Goal: Task Accomplishment & Management: Manage account settings

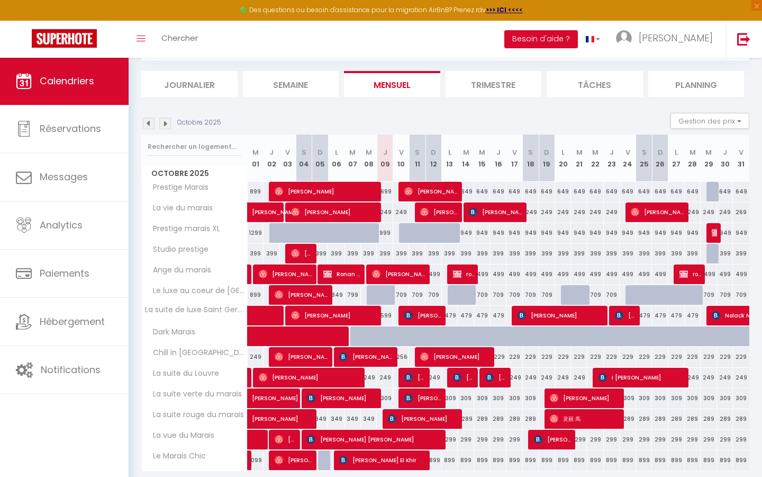
scroll to position [60, 0]
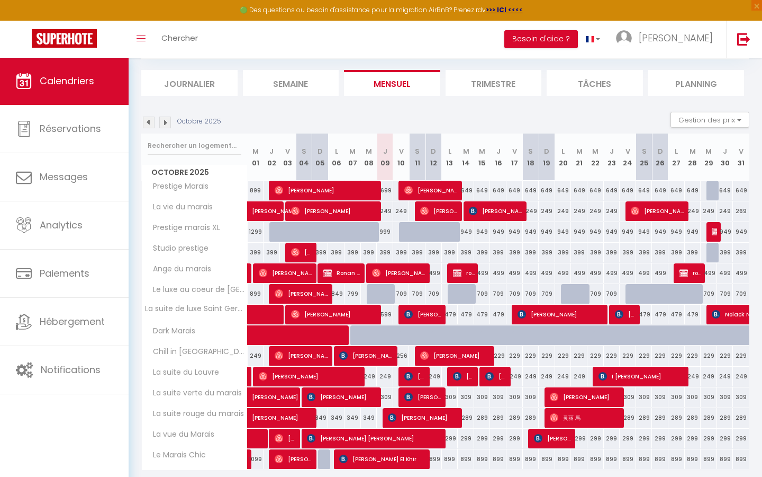
click at [363, 331] on span at bounding box center [332, 335] width 146 height 20
select select "OK"
select select "KO"
select select "0"
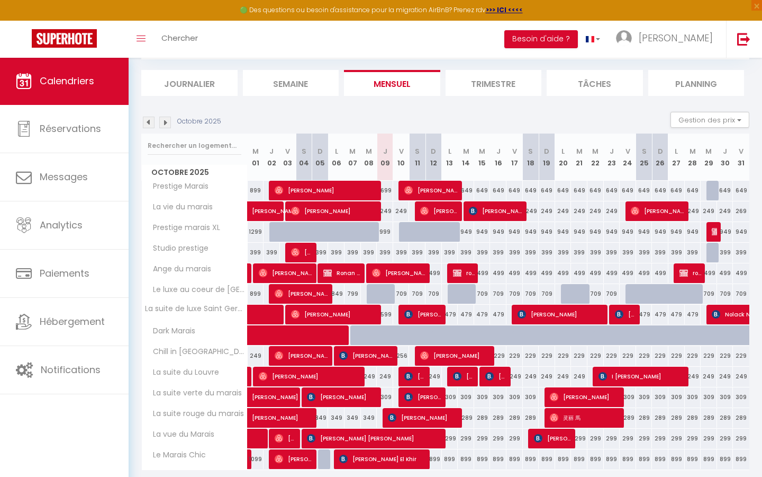
select select "1"
select select
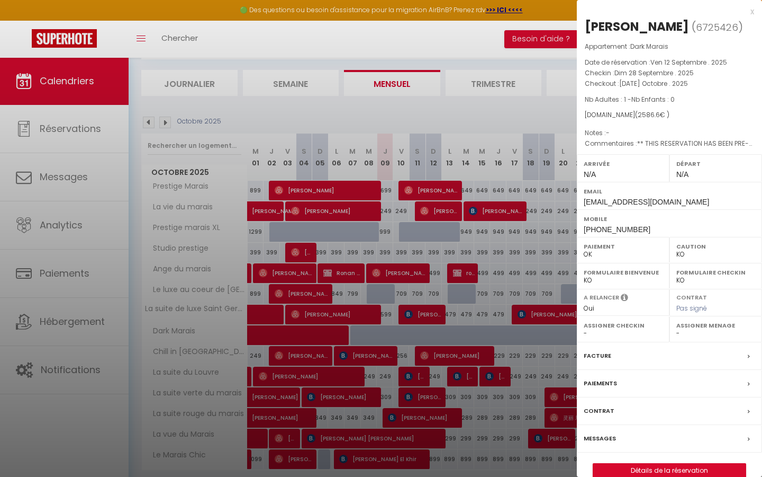
click at [735, 82] on p "Checkout : [DATE] Octobre . 2025" at bounding box center [669, 83] width 169 height 11
click at [755, 11] on div "x [PERSON_NAME] ( 6725426 ) Appartement : Dark Marais Date de réservation : Ven…" at bounding box center [669, 246] width 185 height 493
click at [754, 13] on div "x" at bounding box center [665, 11] width 177 height 13
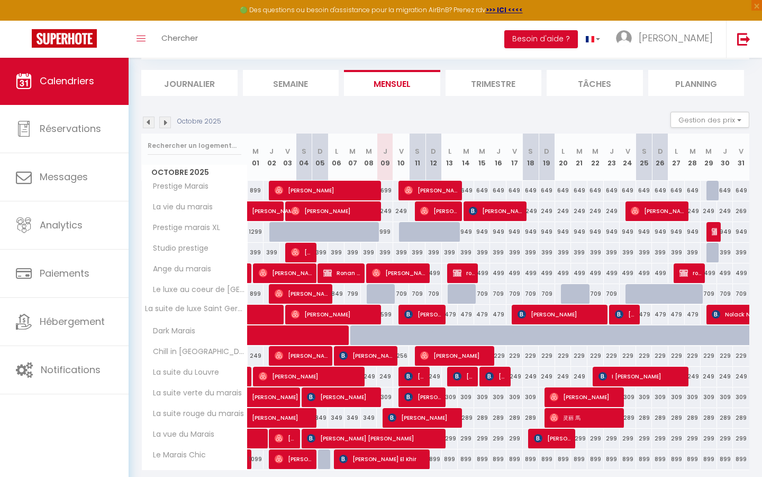
click at [345, 125] on div "Octobre 2025 Gestion des prix Nb Nuits minimum Règles Disponibilité" at bounding box center [445, 123] width 608 height 22
click at [373, 145] on th "M 08" at bounding box center [369, 156] width 16 height 47
click at [360, 334] on span at bounding box center [332, 335] width 146 height 20
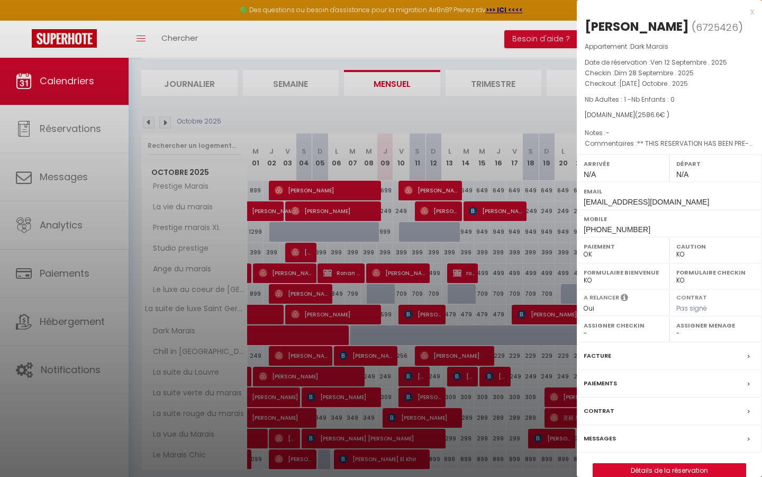
click at [755, 12] on div "x [PERSON_NAME] ( 6725426 ) Appartement : Dark Marais Date de réservation : Ven…" at bounding box center [669, 246] width 185 height 493
click at [749, 11] on div "x" at bounding box center [665, 11] width 177 height 13
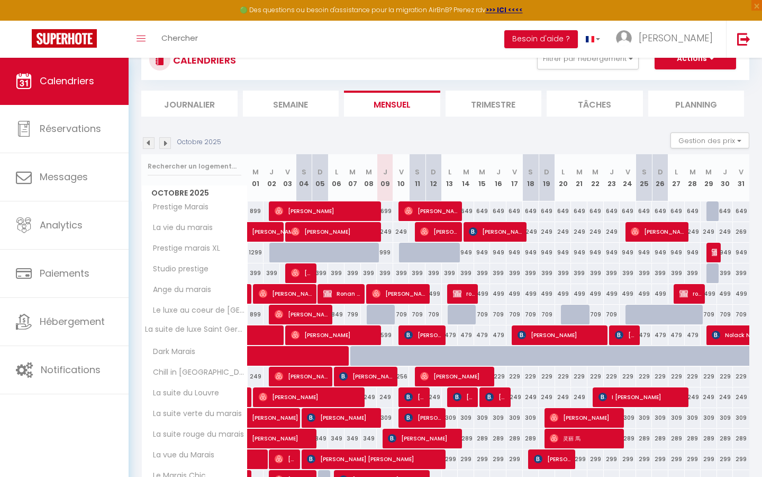
scroll to position [58, 0]
